Goal: Obtain resource: Download file/media

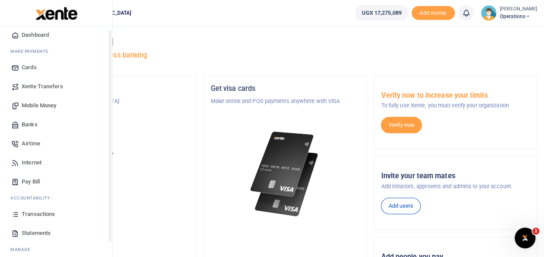
scroll to position [52, 0]
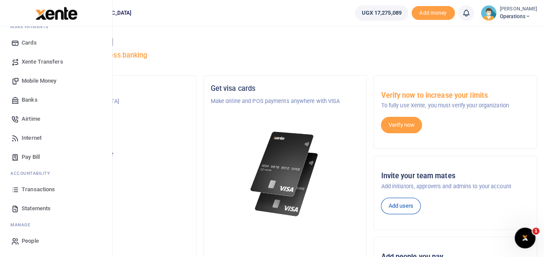
click at [29, 207] on span "Statements" at bounding box center [36, 208] width 29 height 9
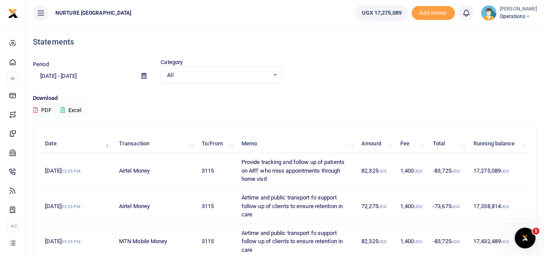
click at [65, 74] on input "[DATE] - [DATE]" at bounding box center [84, 76] width 102 height 15
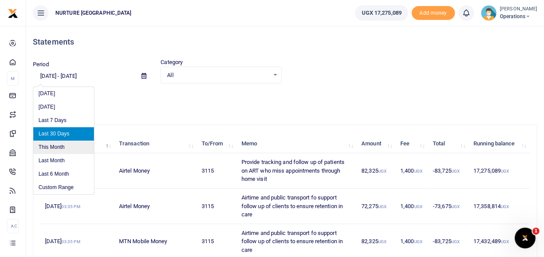
click at [61, 149] on li "This Month" at bounding box center [63, 147] width 61 height 13
type input "[DATE] - [DATE]"
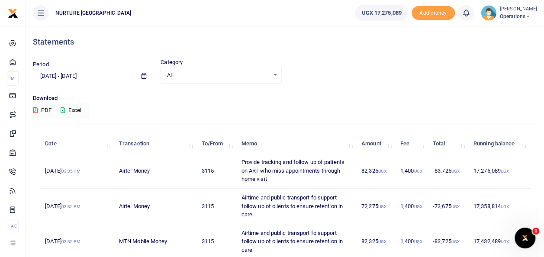
click at [74, 111] on button "Excel" at bounding box center [71, 110] width 36 height 15
